Goal: Communication & Community: Answer question/provide support

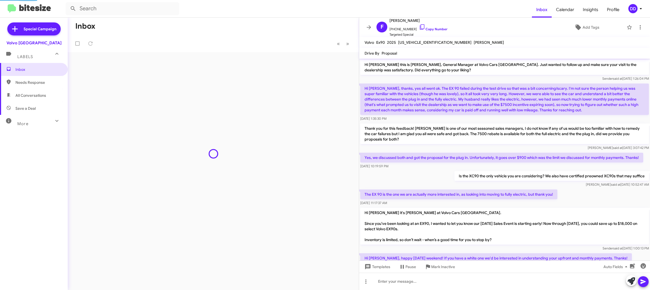
scroll to position [308, 0]
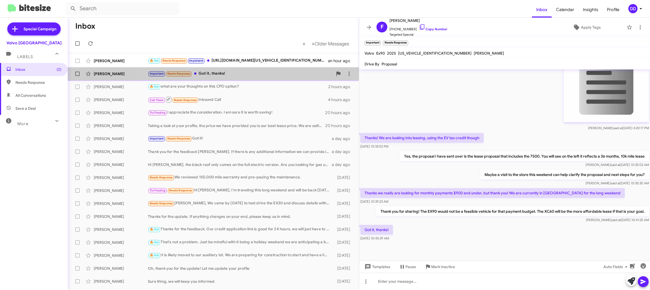
click at [245, 75] on div "Important Needs Response Got it, thanks!" at bounding box center [240, 74] width 185 height 6
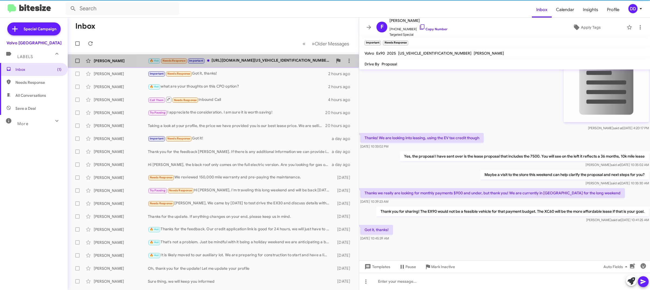
click at [244, 60] on div "🔥 Hot Needs Response Important [URL][DOMAIN_NAME][US_VEHICLE_IDENTIFICATION_NUM…" at bounding box center [240, 61] width 185 height 6
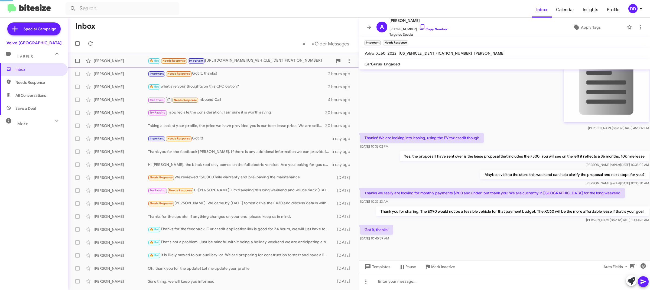
scroll to position [41, 0]
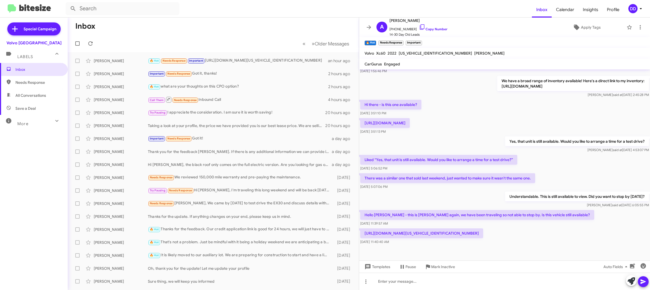
drag, startPoint x: 430, startPoint y: 235, endPoint x: 363, endPoint y: 222, distance: 67.8
click at [363, 229] on p "[URL][DOMAIN_NAME][US_VEHICLE_IDENTIFICATION_NUMBER]" at bounding box center [421, 234] width 123 height 10
copy p "[URL][DOMAIN_NAME][US_VEHICLE_IDENTIFICATION_NUMBER]"
click at [407, 286] on div at bounding box center [504, 281] width 291 height 17
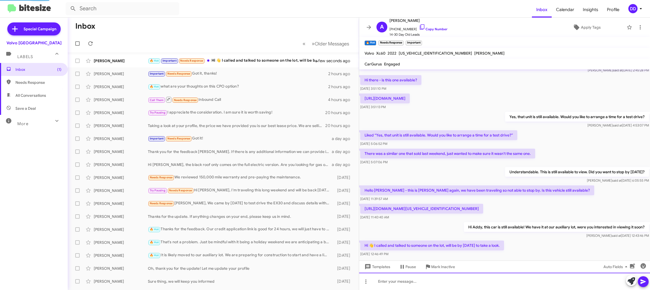
scroll to position [0, 0]
